Goal: Contribute content

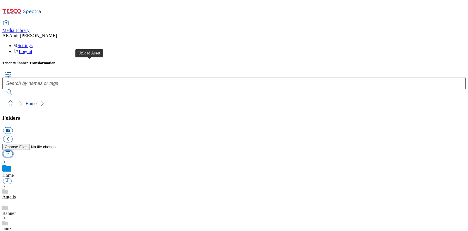
click at [13, 150] on button "button" at bounding box center [8, 153] width 10 height 7
type input "C:\fakepath\720003237001.jpg"
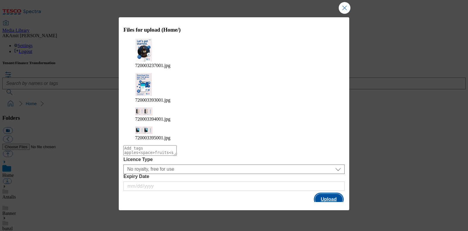
click at [327, 193] on button "Upload" at bounding box center [328, 198] width 27 height 11
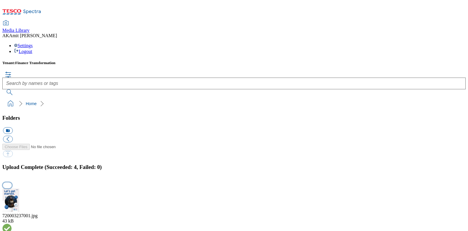
click at [12, 182] on button "button" at bounding box center [7, 185] width 9 height 6
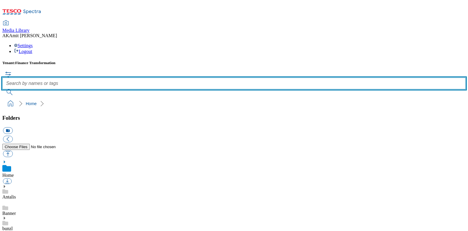
click at [205, 77] on input "text" at bounding box center [233, 83] width 463 height 12
paste input "720003393001"
type input "720003393001"
click at [2, 89] on button "submit" at bounding box center [9, 92] width 15 height 6
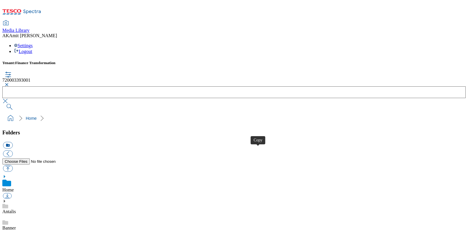
click at [9, 83] on button "button" at bounding box center [5, 85] width 7 height 4
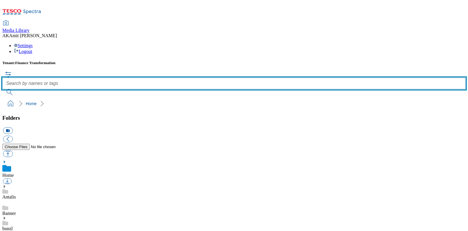
click at [196, 77] on input "text" at bounding box center [233, 83] width 463 height 12
paste input "720003394001"
type input "720003394001"
click at [2, 89] on button "submit" at bounding box center [9, 92] width 15 height 6
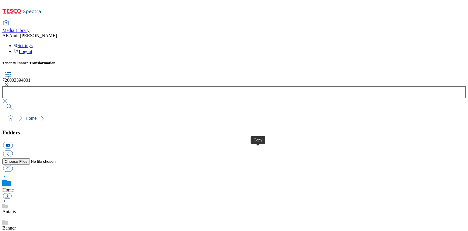
drag, startPoint x: 259, startPoint y: 150, endPoint x: 263, endPoint y: 148, distance: 4.8
click at [9, 83] on button "button" at bounding box center [5, 85] width 7 height 4
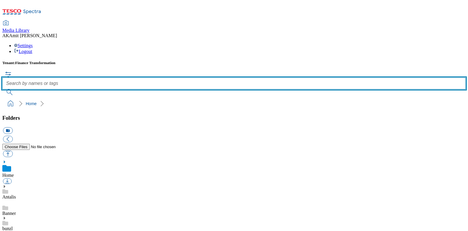
click at [193, 77] on input "text" at bounding box center [233, 83] width 463 height 12
paste input "720003395001"
type input "720003395001"
click at [2, 89] on button "submit" at bounding box center [9, 92] width 15 height 6
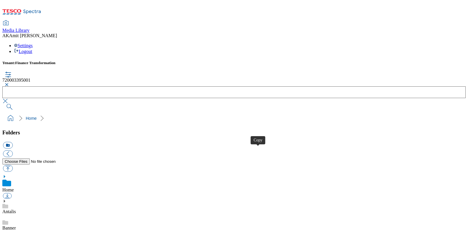
click at [9, 83] on button "button" at bounding box center [5, 85] width 7 height 4
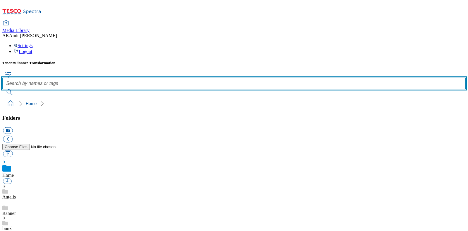
click at [196, 77] on input "text" at bounding box center [233, 83] width 463 height 12
paste input "720003237001"
type input "720003237001"
click at [2, 89] on button "submit" at bounding box center [9, 92] width 15 height 6
